Goal: Task Accomplishment & Management: Manage account settings

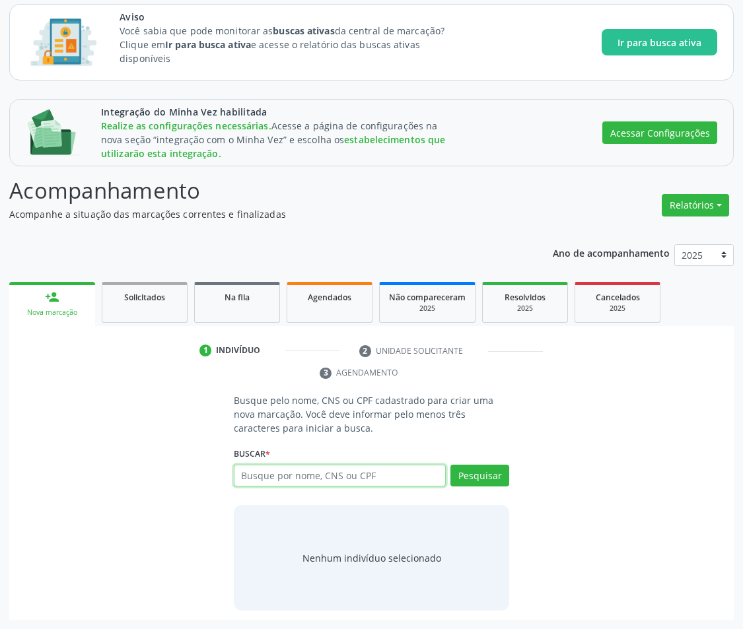
scroll to position [106, 0]
click at [261, 308] on link "Na fila" at bounding box center [237, 302] width 86 height 41
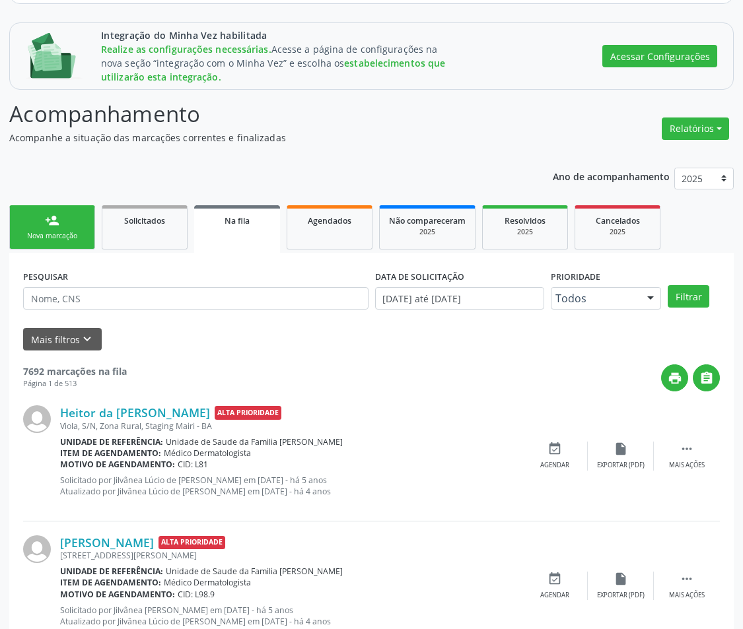
scroll to position [185, 0]
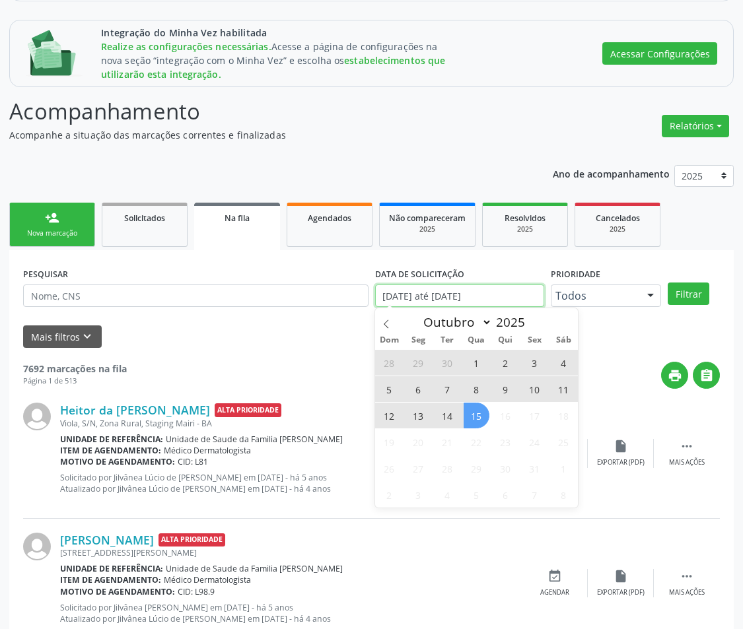
click at [426, 302] on input "[DATE] até [DATE]" at bounding box center [459, 296] width 169 height 22
click at [487, 415] on span "15" at bounding box center [476, 416] width 26 height 26
type input "[DATE]"
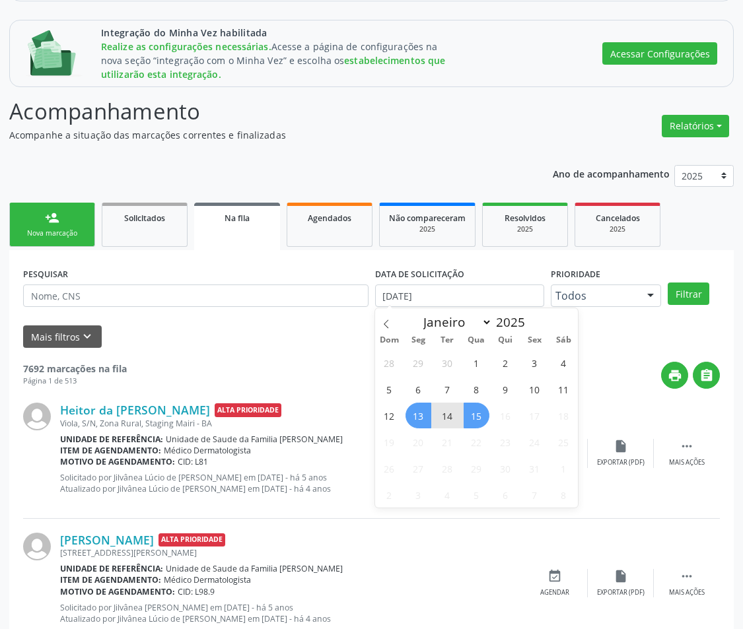
click at [424, 415] on span "13" at bounding box center [418, 416] width 26 height 26
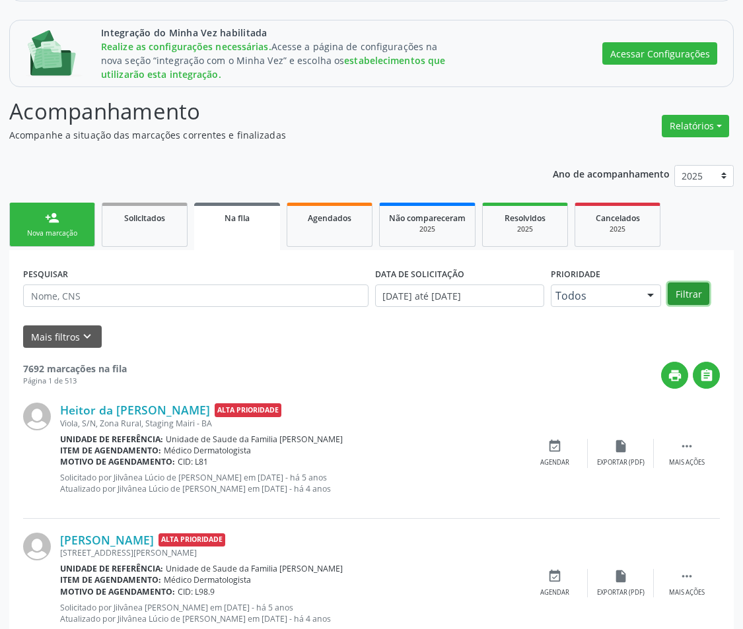
click at [683, 292] on button "Filtrar" at bounding box center [688, 294] width 42 height 22
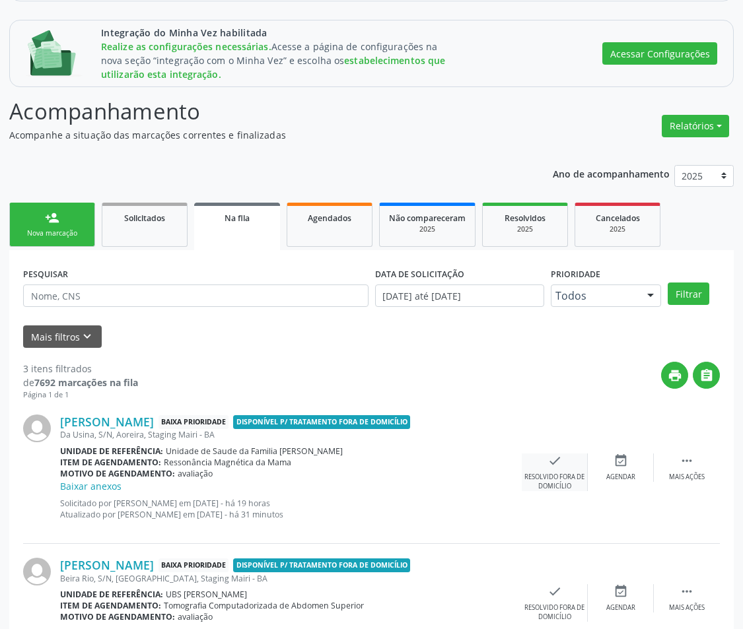
drag, startPoint x: 560, startPoint y: 442, endPoint x: 558, endPoint y: 469, distance: 27.8
click at [558, 469] on div "[PERSON_NAME] Baixa Prioridade Disponível p/ tratamento fora de domicílio Da Us…" at bounding box center [371, 472] width 696 height 143
click at [558, 469] on div "check Resolvido fora de domicílio" at bounding box center [555, 473] width 66 height 38
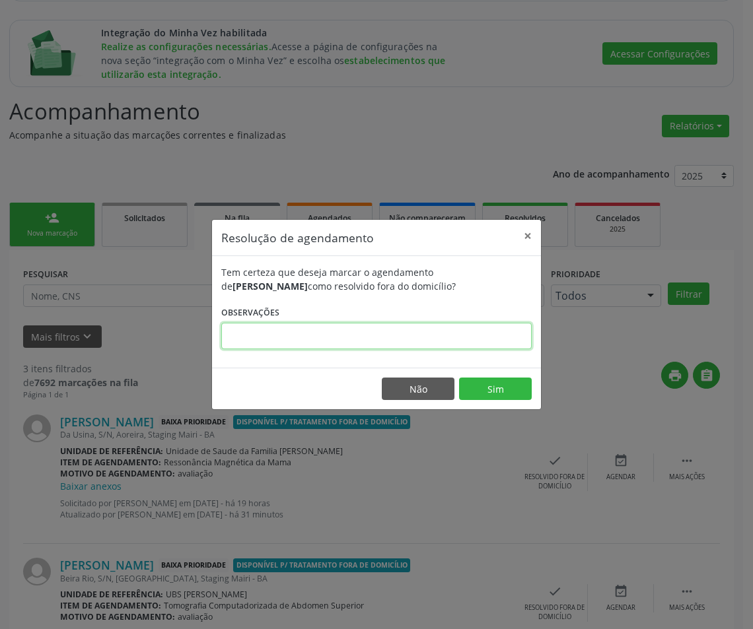
click at [456, 337] on input "text" at bounding box center [376, 336] width 310 height 26
type input "sdsd"
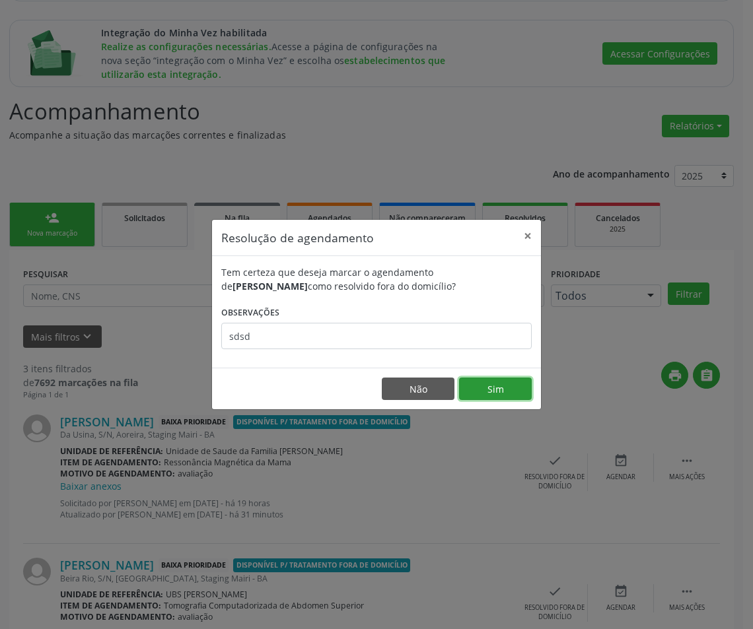
click at [508, 391] on button "Sim" at bounding box center [495, 389] width 73 height 22
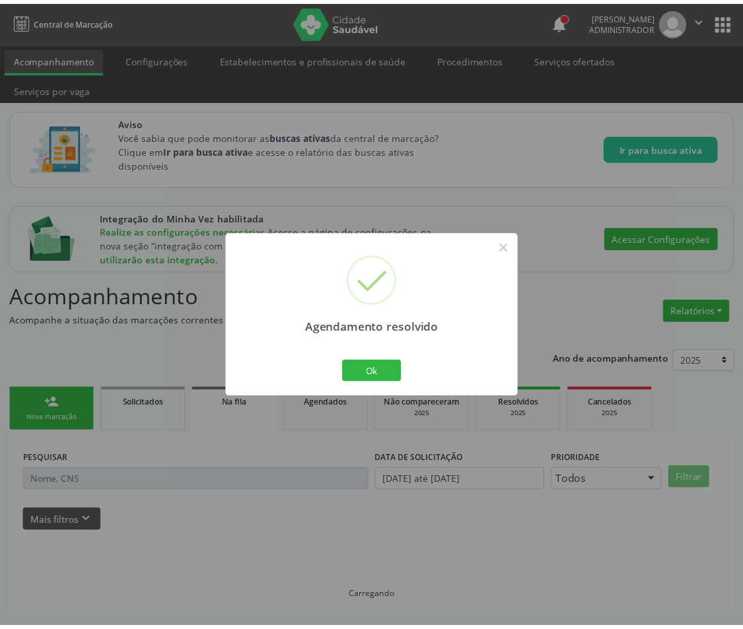
scroll to position [0, 0]
